Goal: Check status

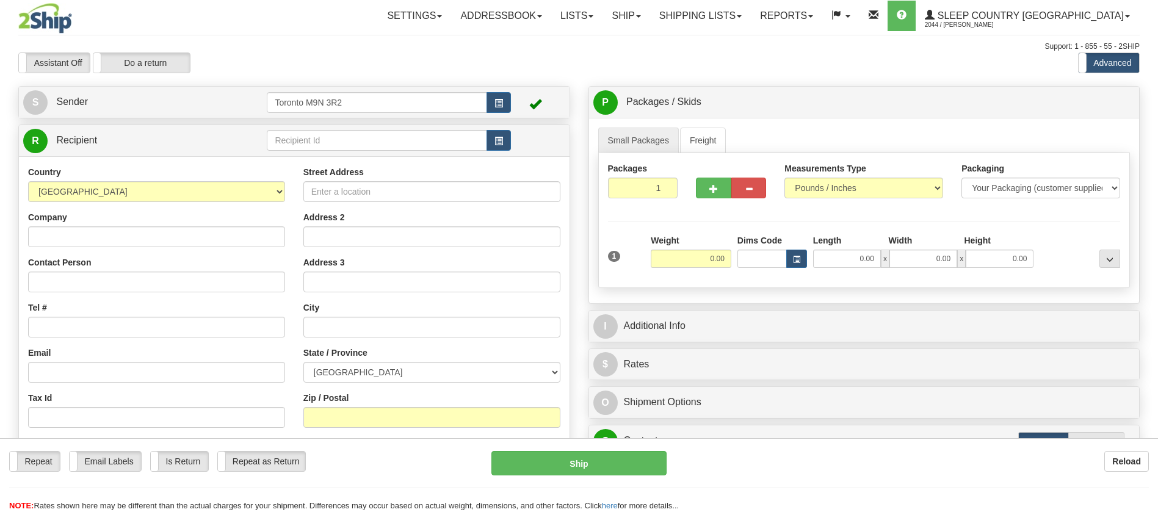
click at [765, 31] on nav "Toggle navigation Settings Shipping Preferences Fields Preferences New Groups" at bounding box center [677, 16] width 926 height 32
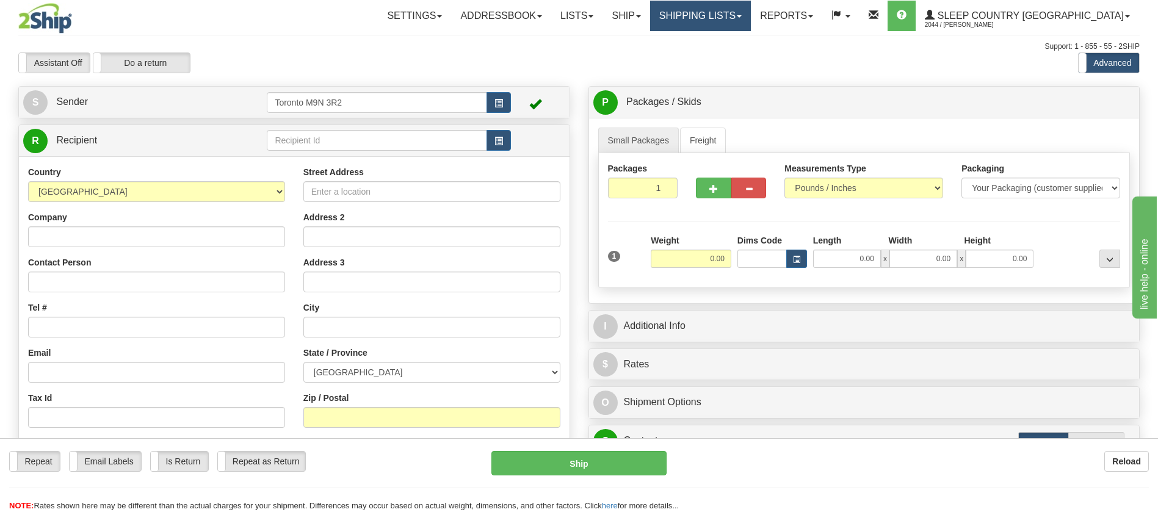
click at [745, 20] on link "Shipping lists" at bounding box center [700, 16] width 101 height 31
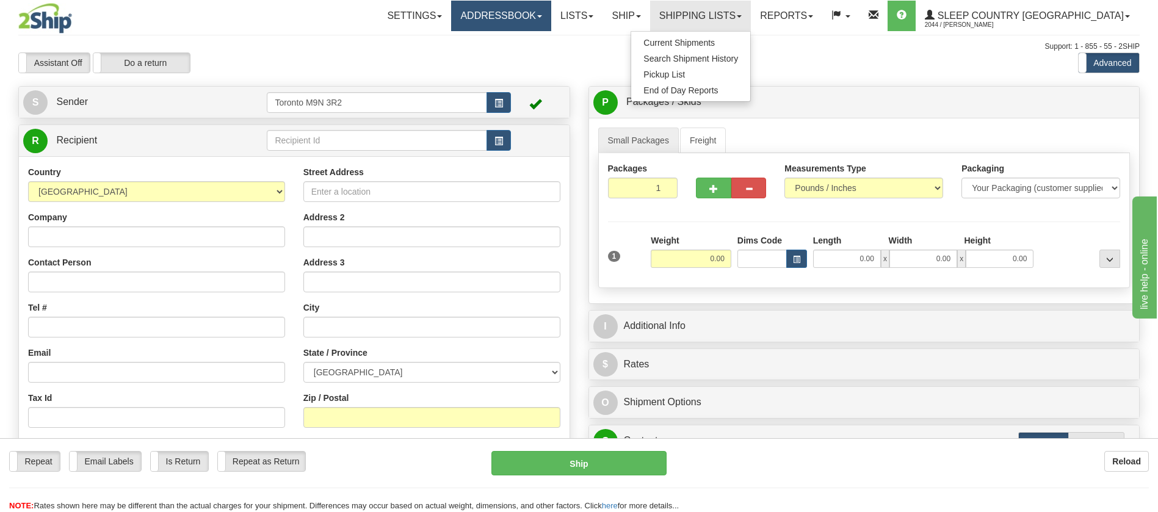
click at [551, 17] on link "Addressbook" at bounding box center [501, 16] width 100 height 31
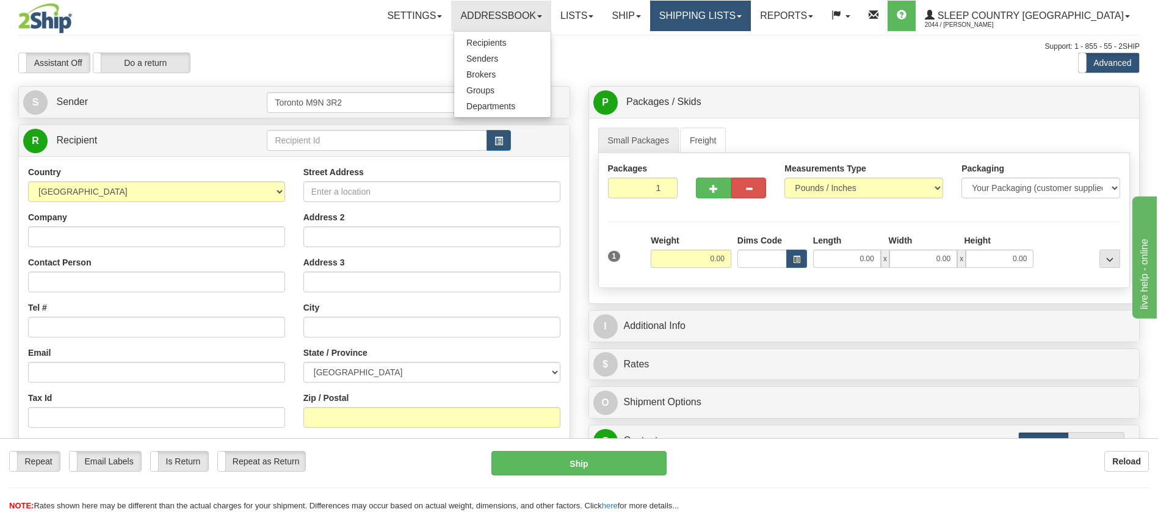
click at [724, 15] on link "Shipping lists" at bounding box center [700, 16] width 101 height 31
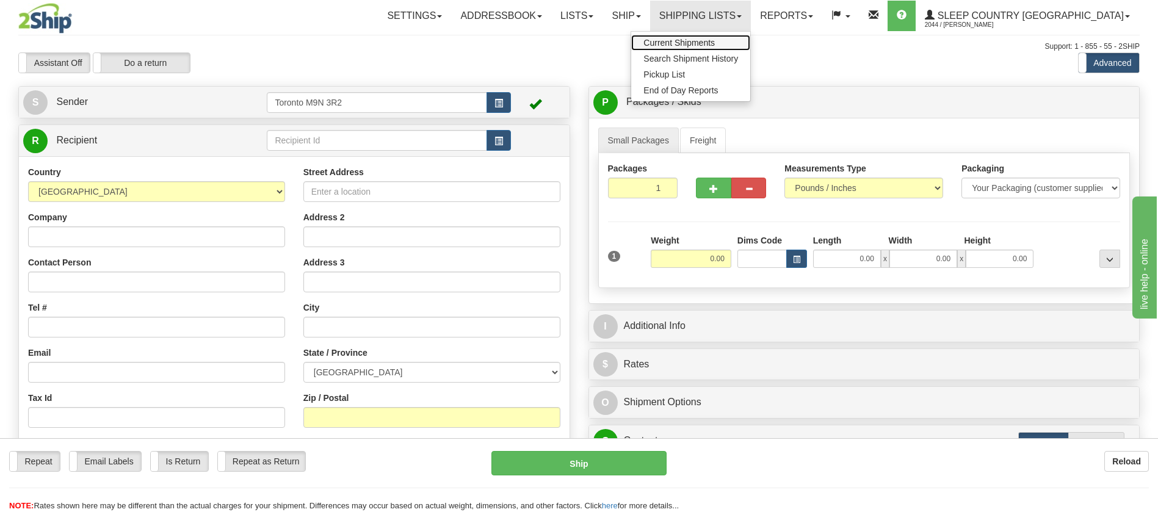
click at [715, 40] on span "Current Shipments" at bounding box center [679, 43] width 71 height 10
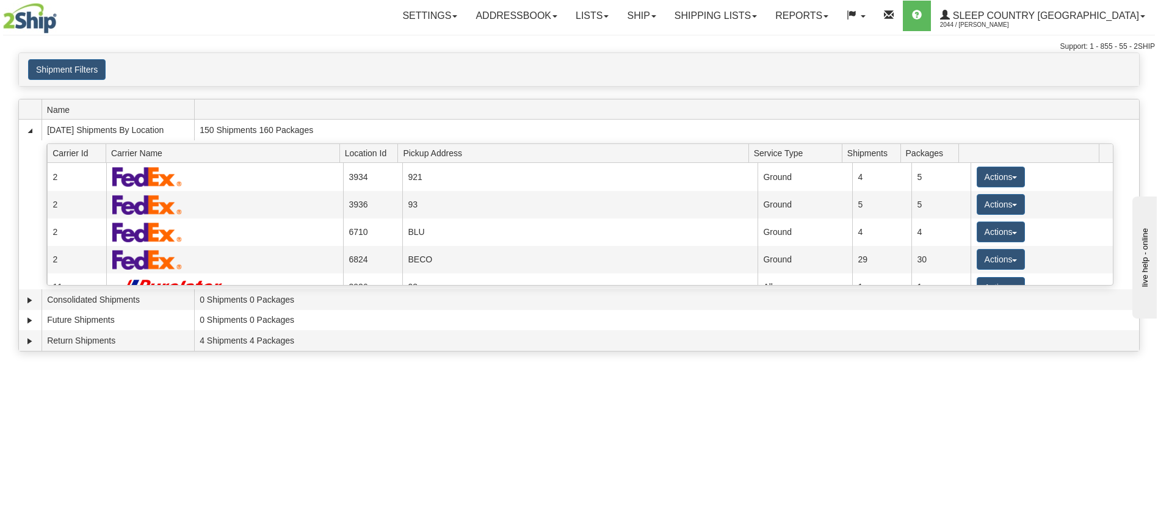
click at [82, 57] on div "Shipment Filters Website Agent Client User" at bounding box center [579, 69] width 1121 height 33
click at [78, 78] on button "Shipment Filters" at bounding box center [67, 69] width 78 height 21
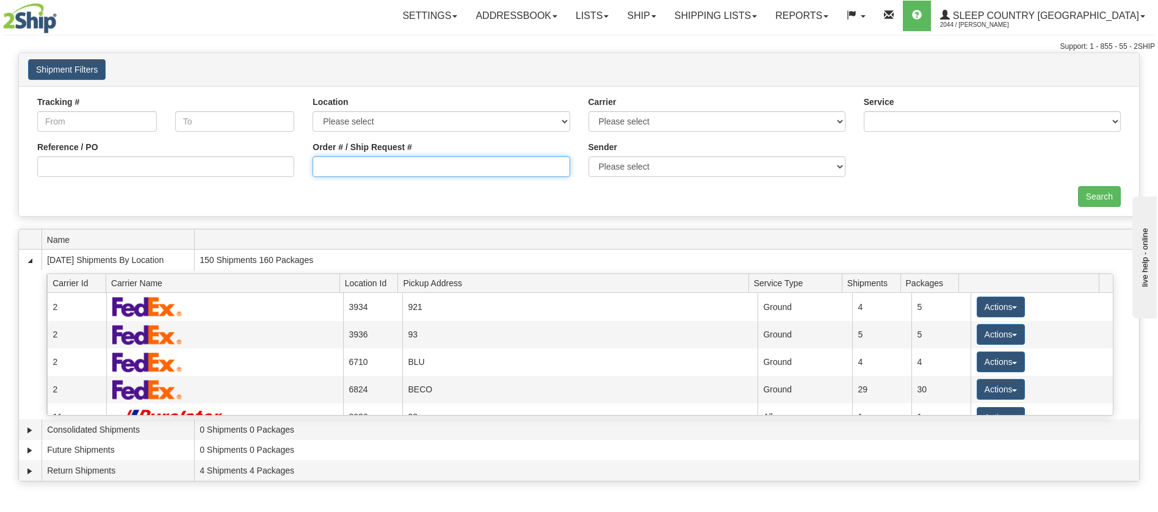
click at [357, 162] on input "Order # / Ship Request #" at bounding box center [441, 166] width 257 height 21
paste input "9002H995771"
type input "9002H995771"
click at [1087, 195] on input "Search" at bounding box center [1099, 196] width 43 height 21
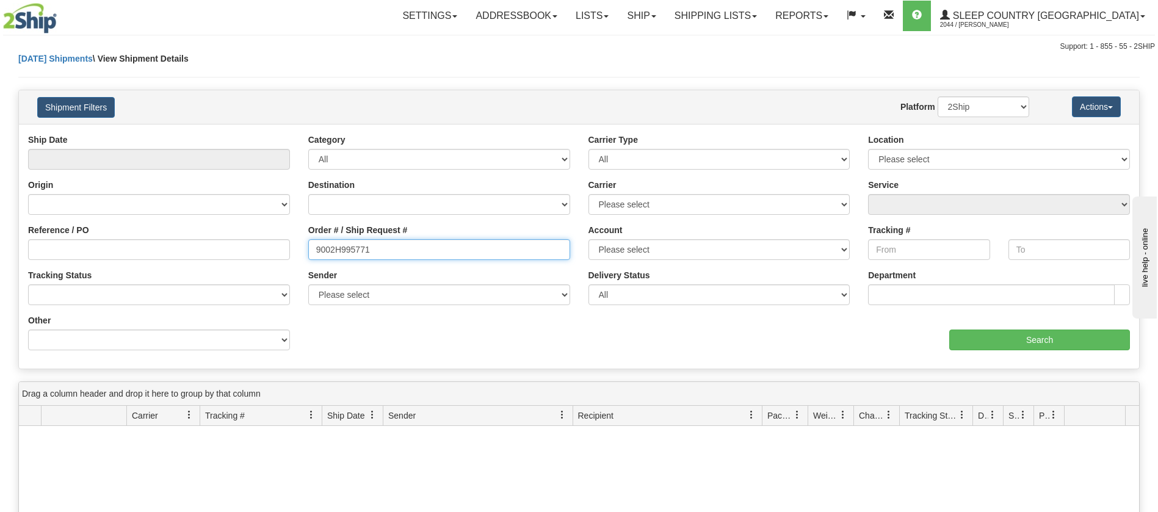
drag, startPoint x: 409, startPoint y: 253, endPoint x: 164, endPoint y: 257, distance: 244.3
click at [164, 134] on div "Reference / PO Order # / Ship Request # 9002H995771 Account Please select Canad…" at bounding box center [579, 134] width 1121 height 0
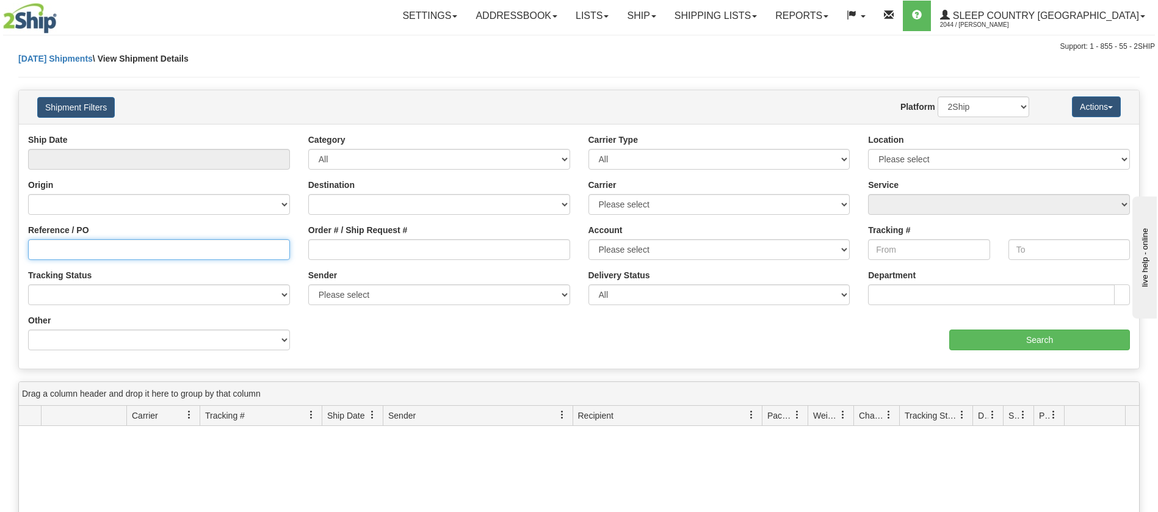
click at [73, 252] on input "Reference / PO" at bounding box center [159, 249] width 262 height 21
paste input "9002H995771"
type input "9002H995771"
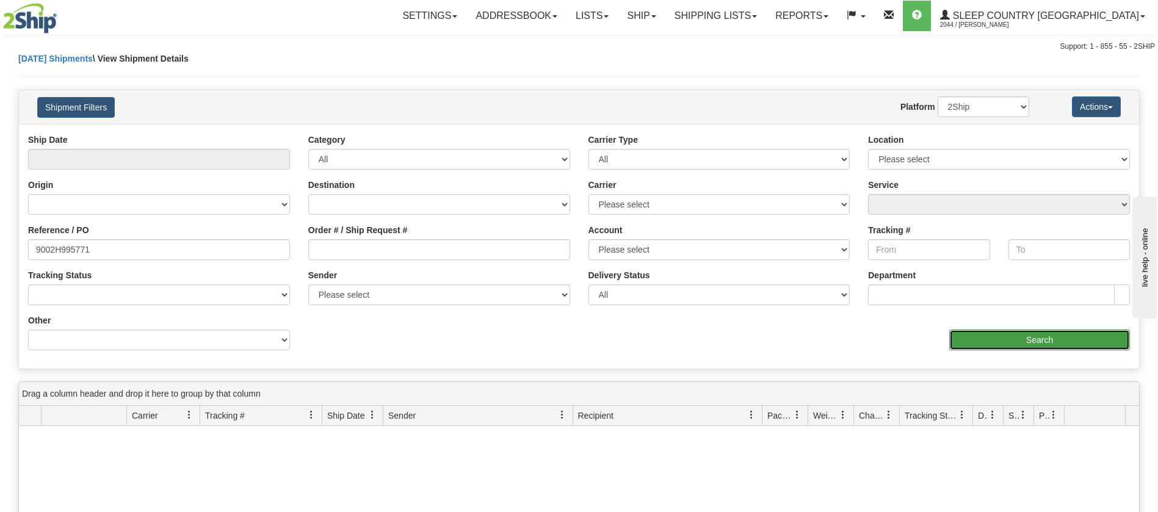
click at [976, 340] on input "Search" at bounding box center [1040, 340] width 181 height 21
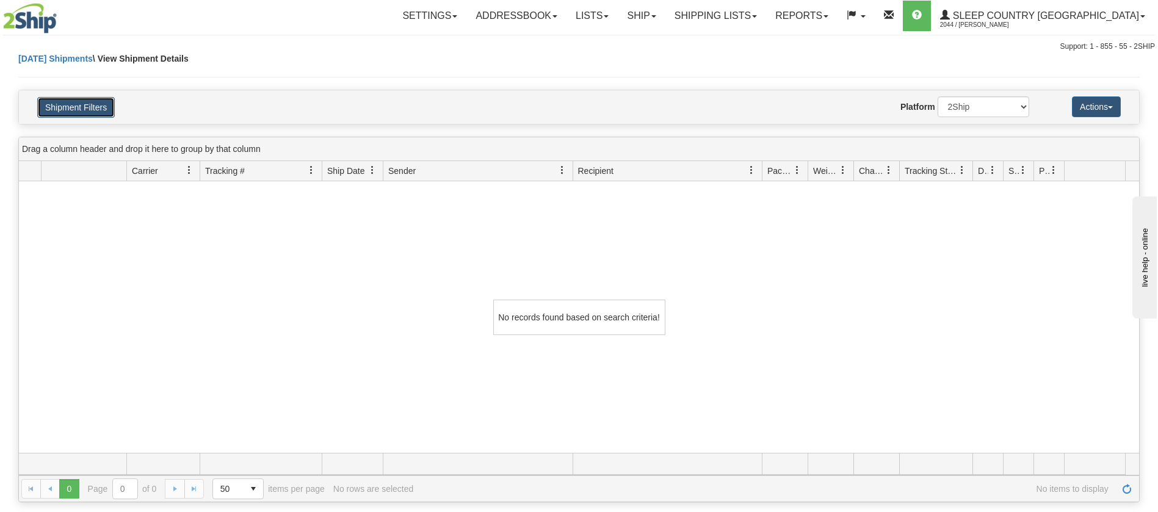
click at [112, 104] on button "Shipment Filters" at bounding box center [76, 107] width 78 height 21
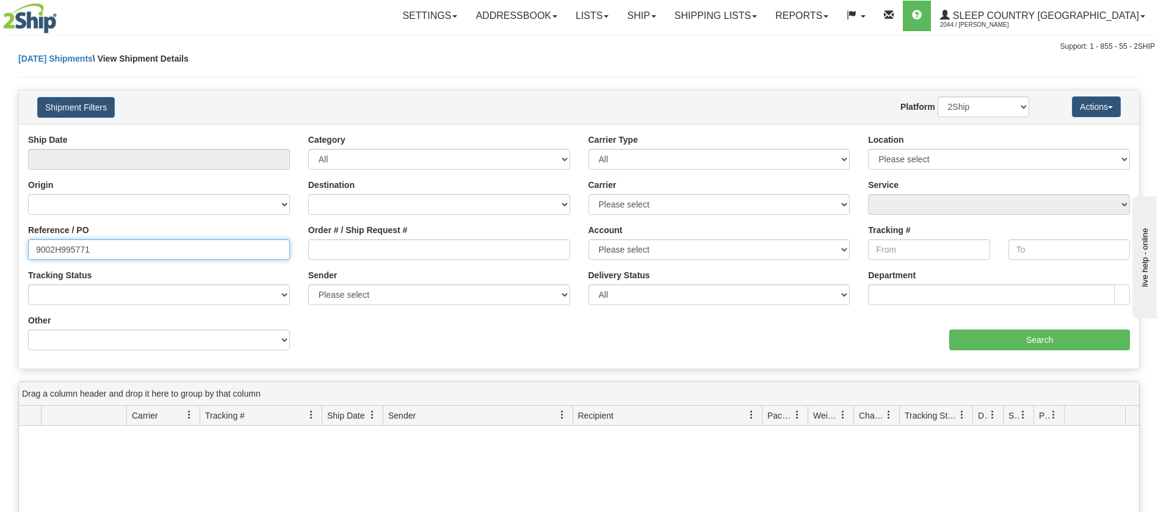
drag, startPoint x: 135, startPoint y: 254, endPoint x: 0, endPoint y: 229, distance: 137.3
click at [0, 229] on div "Please wait... × Confirm Delete Delete Cancel × Confirm Delete Yes No Cancel × …" at bounding box center [579, 400] width 1158 height 695
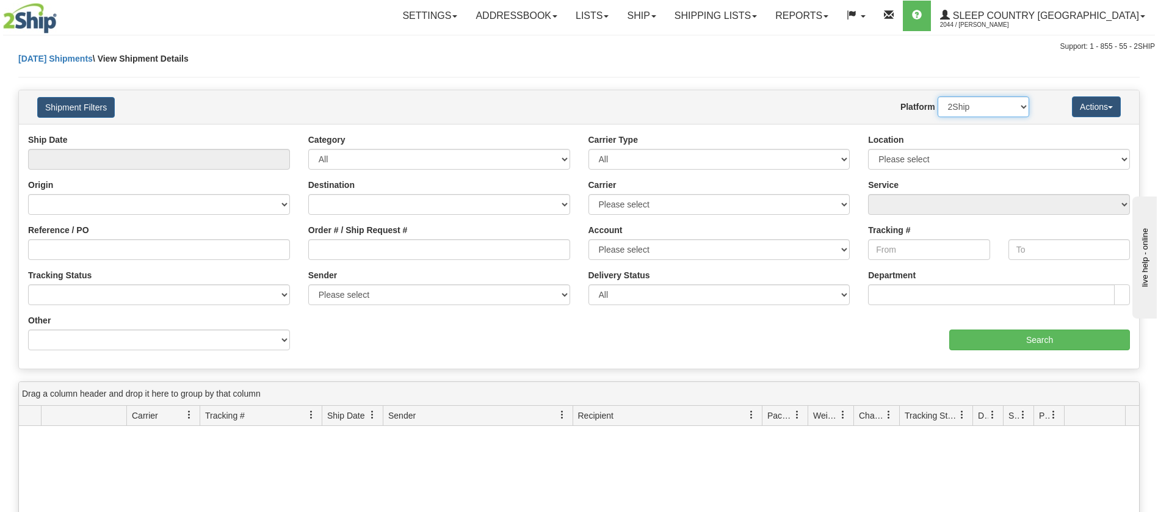
click at [1021, 98] on select "2Ship Imported" at bounding box center [984, 106] width 92 height 21
select select "1"
click at [938, 96] on select "2Ship Imported" at bounding box center [984, 106] width 92 height 21
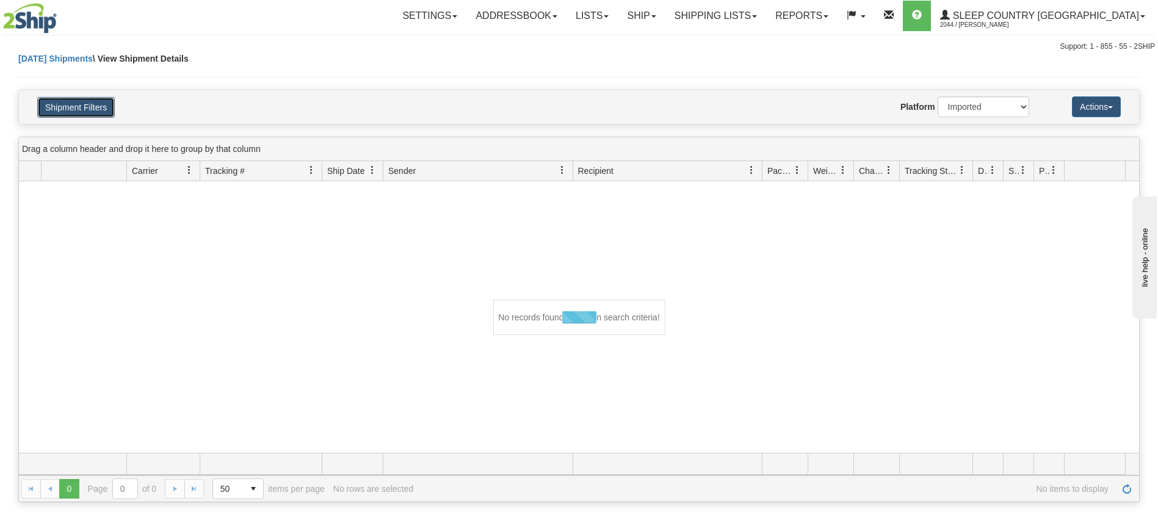
click at [90, 106] on button "Shipment Filters" at bounding box center [76, 107] width 78 height 21
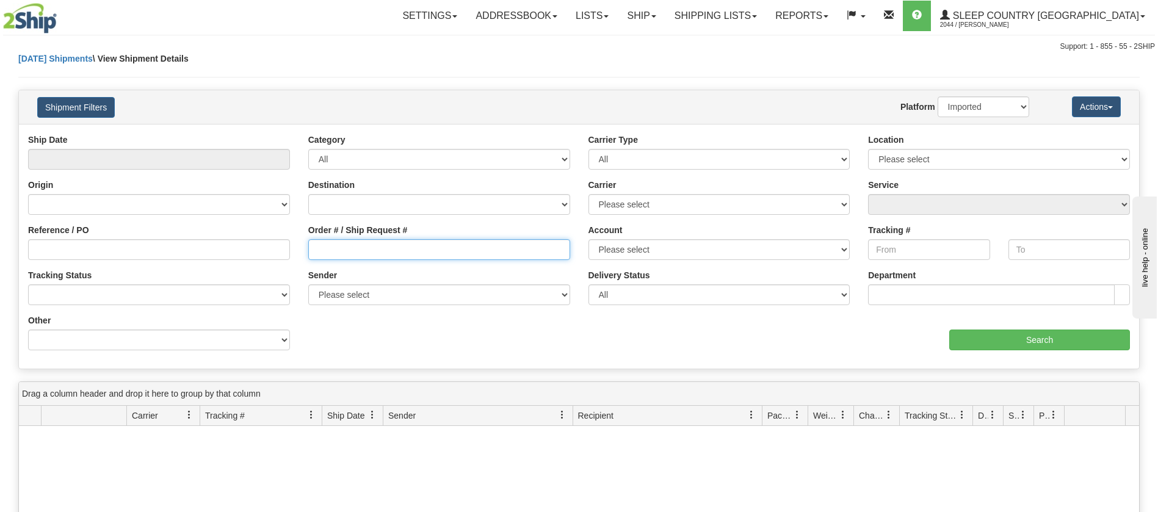
click at [401, 253] on input "Order # / Ship Request #" at bounding box center [439, 249] width 262 height 21
paste input "9002H995771"
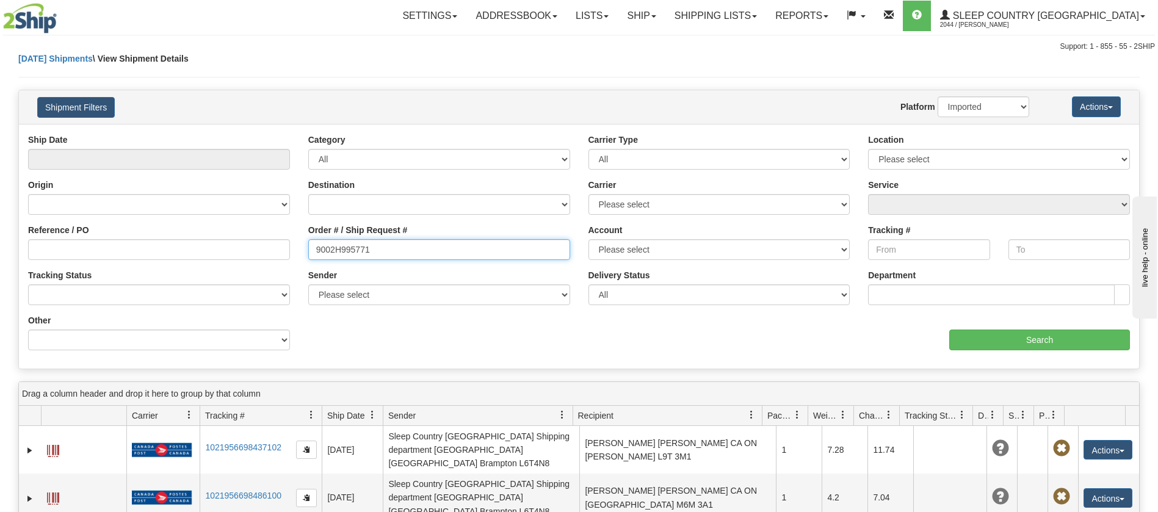
scroll to position [92, 0]
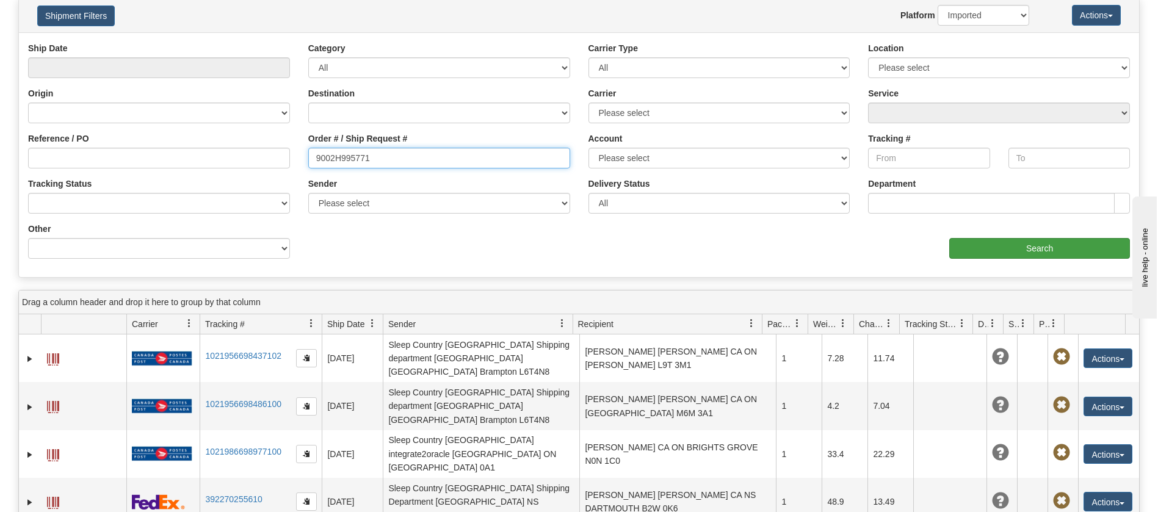
type input "9002H995771"
click at [989, 250] on input "Search" at bounding box center [1040, 248] width 181 height 21
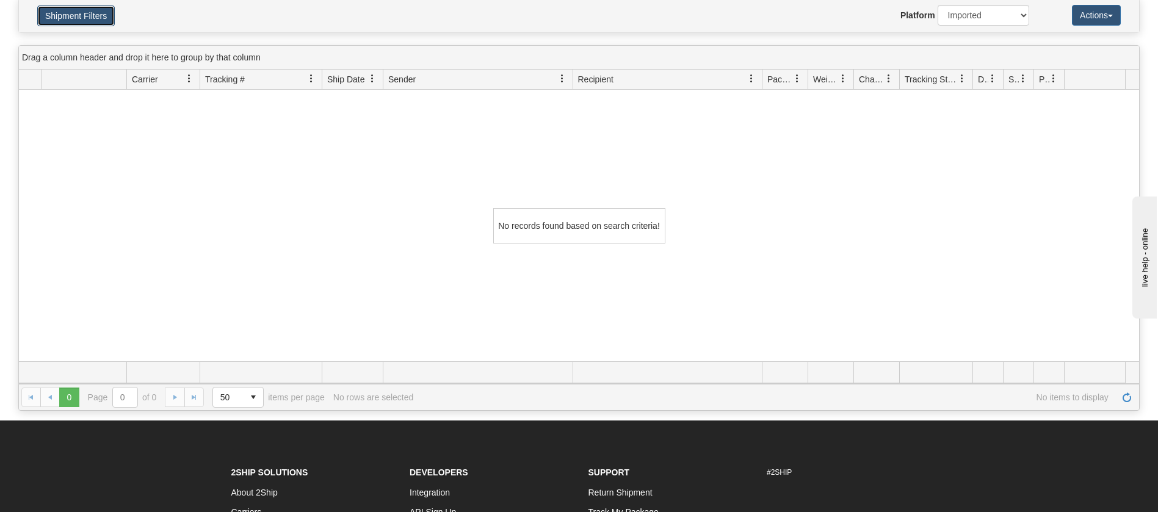
click at [102, 12] on button "Shipment Filters" at bounding box center [76, 15] width 78 height 21
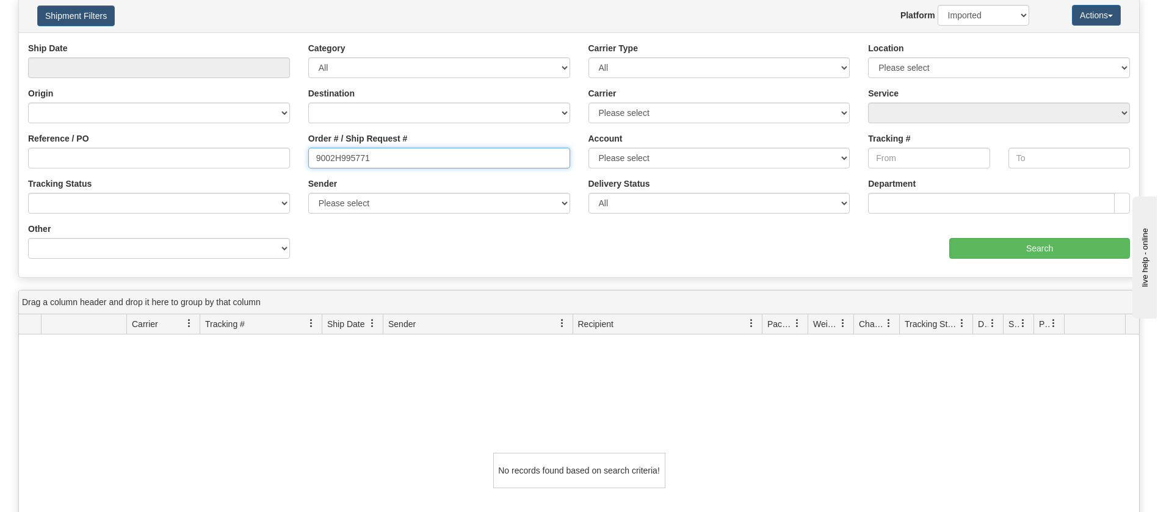
click at [384, 159] on input "9002H995771" at bounding box center [439, 158] width 262 height 21
drag, startPoint x: 384, startPoint y: 159, endPoint x: 230, endPoint y: 155, distance: 154.5
click at [230, 42] on div "Reference / PO Order # / Ship Request # 9002H995771 Account Please select Canad…" at bounding box center [579, 42] width 1121 height 0
click at [87, 169] on div "Reference / PO" at bounding box center [159, 155] width 280 height 45
click at [89, 158] on input "Reference / PO" at bounding box center [159, 158] width 262 height 21
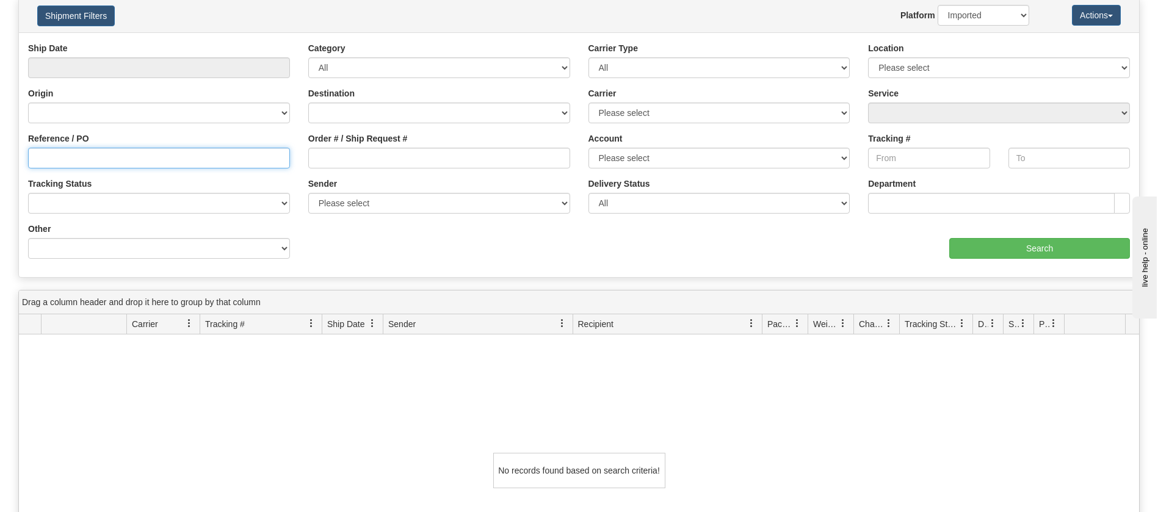
paste input "9002H995771"
type input "9002H995771"
click at [1086, 264] on div "Ship Date Category All Inbound Outbound Carrier Type All Most Common Small Pack…" at bounding box center [579, 155] width 1121 height 226
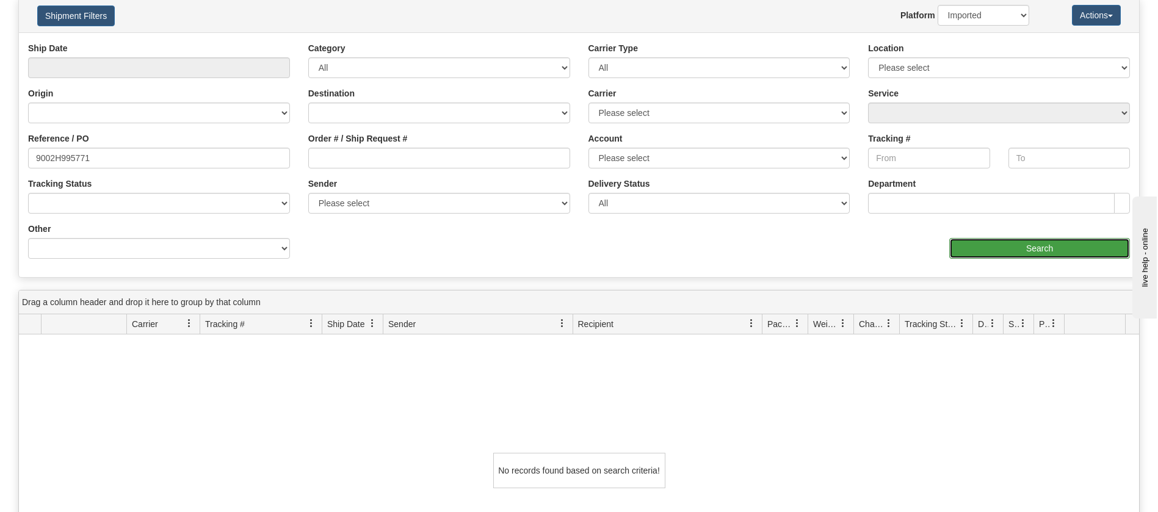
click at [1077, 249] on input "Search" at bounding box center [1040, 248] width 181 height 21
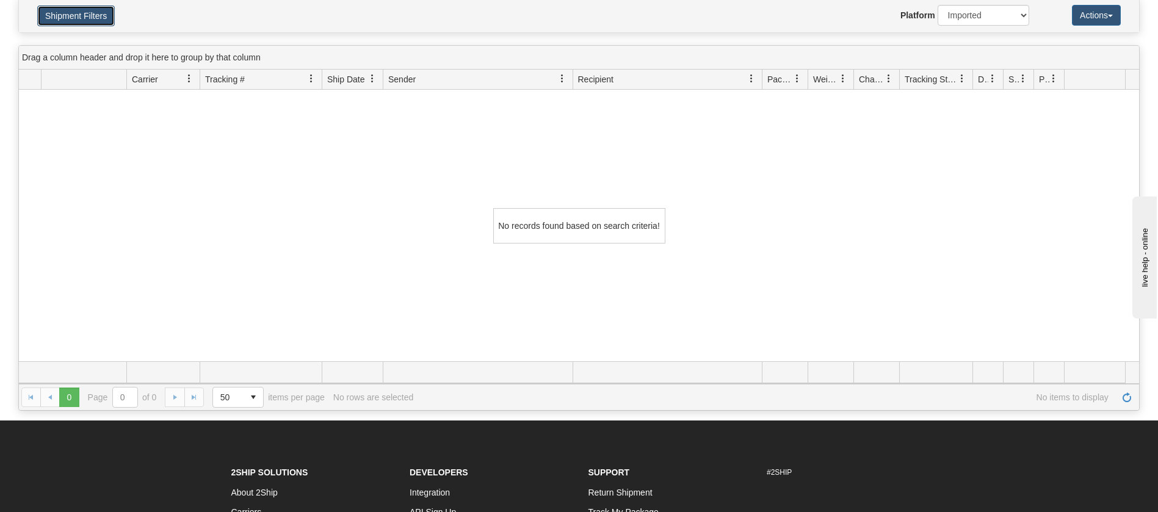
click at [64, 12] on button "Shipment Filters" at bounding box center [76, 15] width 78 height 21
